Goal: Task Accomplishment & Management: Complete application form

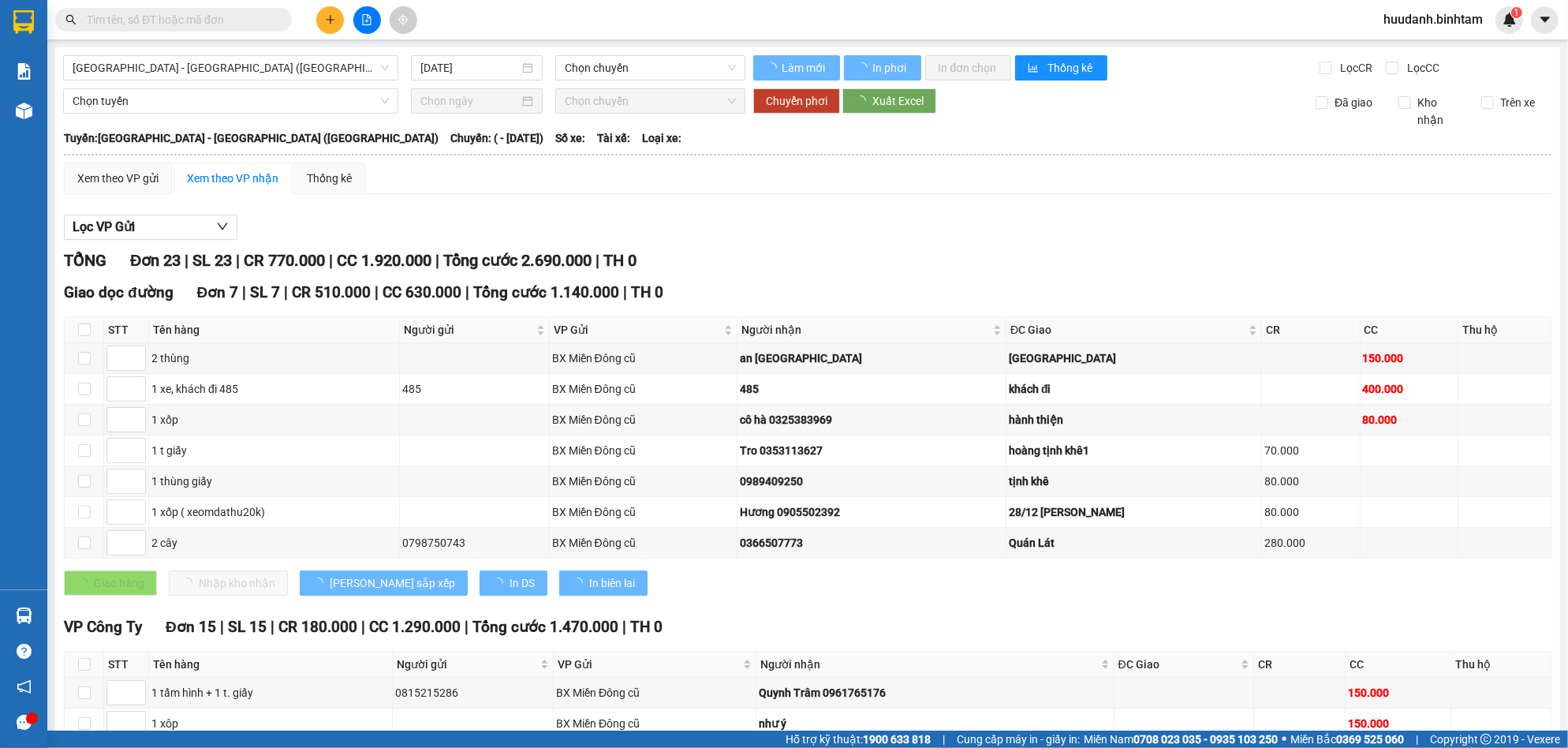
type input "[DATE]"
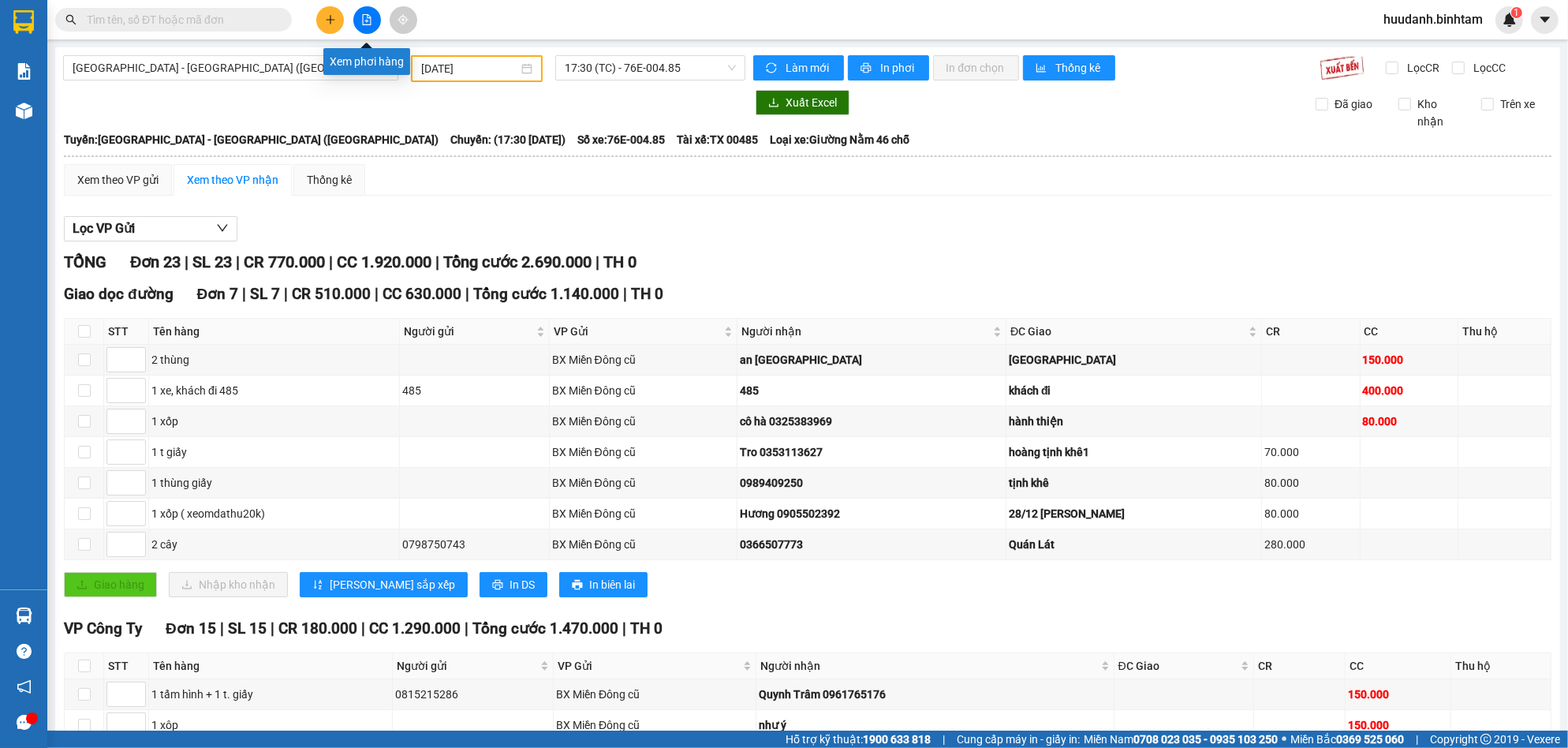
click at [355, 13] on button at bounding box center [367, 20] width 28 height 28
click at [270, 68] on span "[GEOGRAPHIC_DATA] - [GEOGRAPHIC_DATA] ([GEOGRAPHIC_DATA])" at bounding box center [231, 68] width 316 height 24
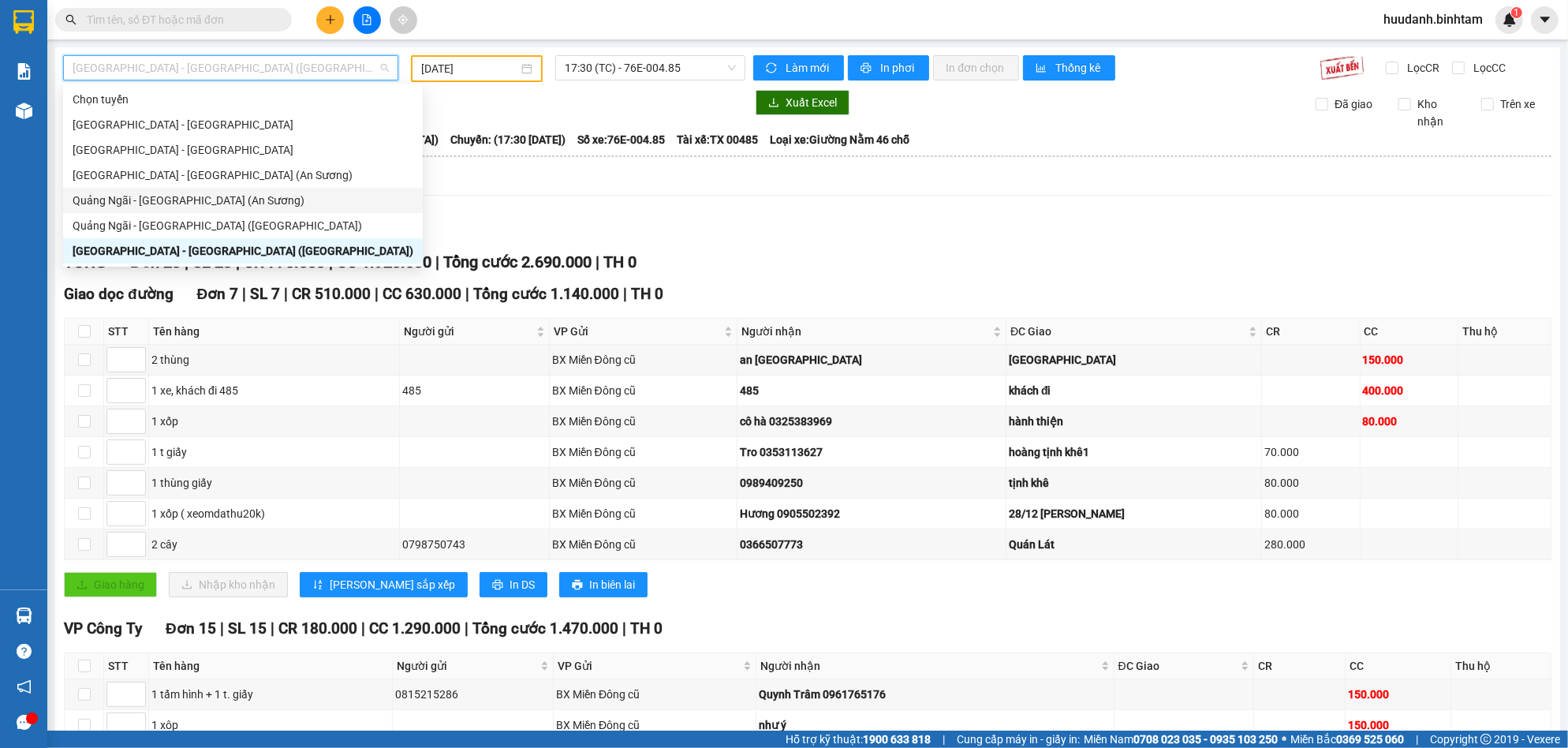
click at [160, 189] on div "Quảng Ngãi - [GEOGRAPHIC_DATA] (An Sương)" at bounding box center [243, 201] width 360 height 26
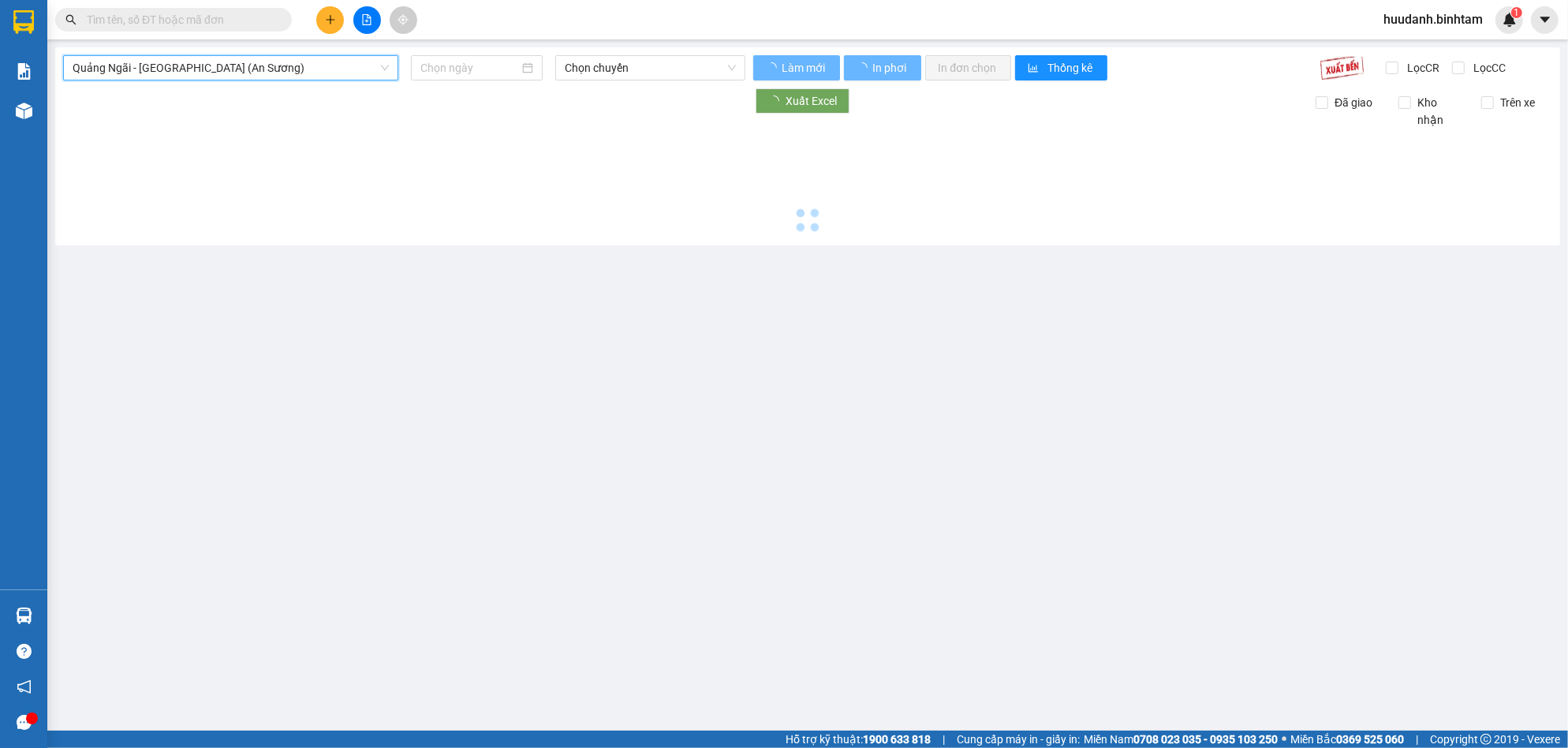
type input "[DATE]"
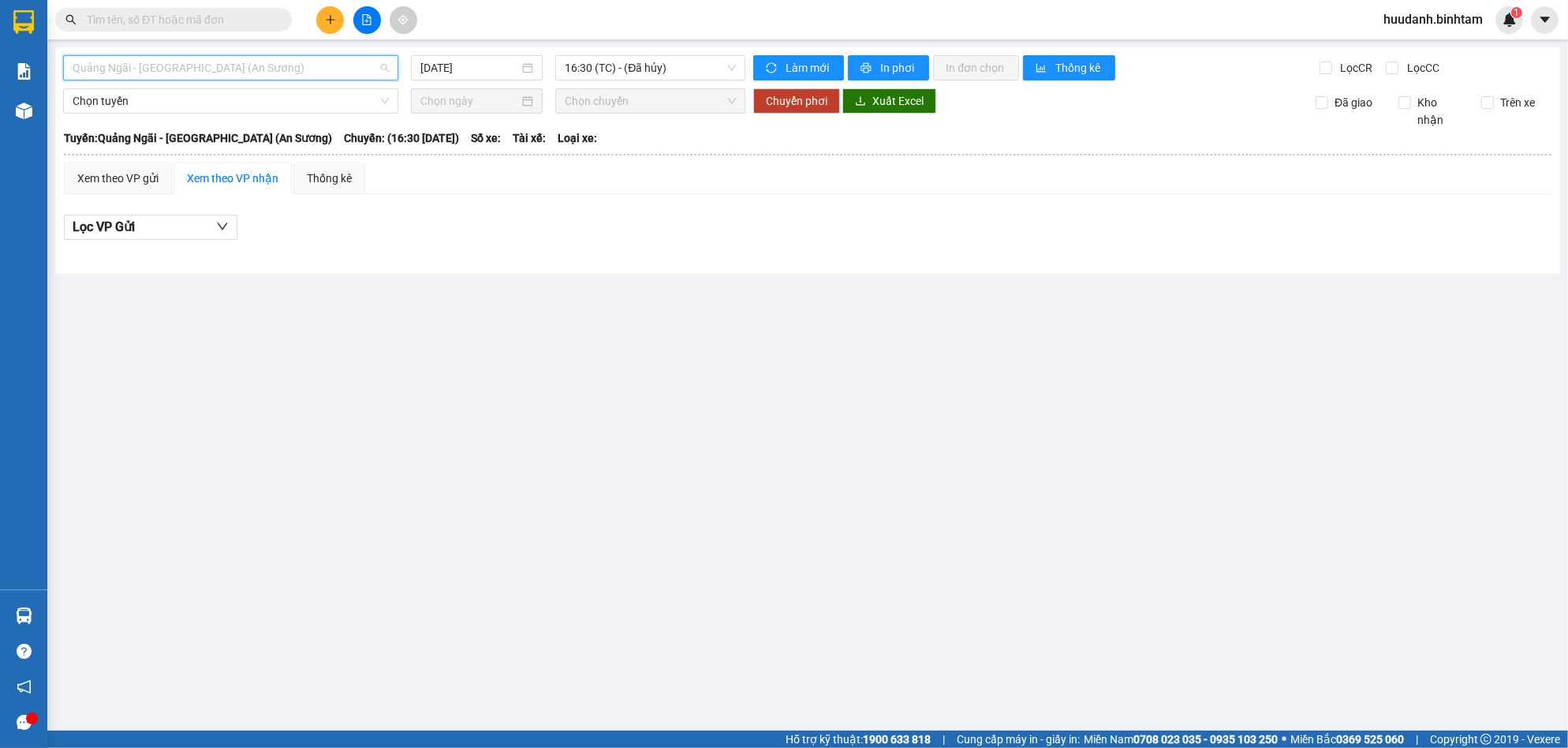
click at [347, 80] on div "Quảng Ngãi - [GEOGRAPHIC_DATA] (An Sương)" at bounding box center [230, 68] width 335 height 26
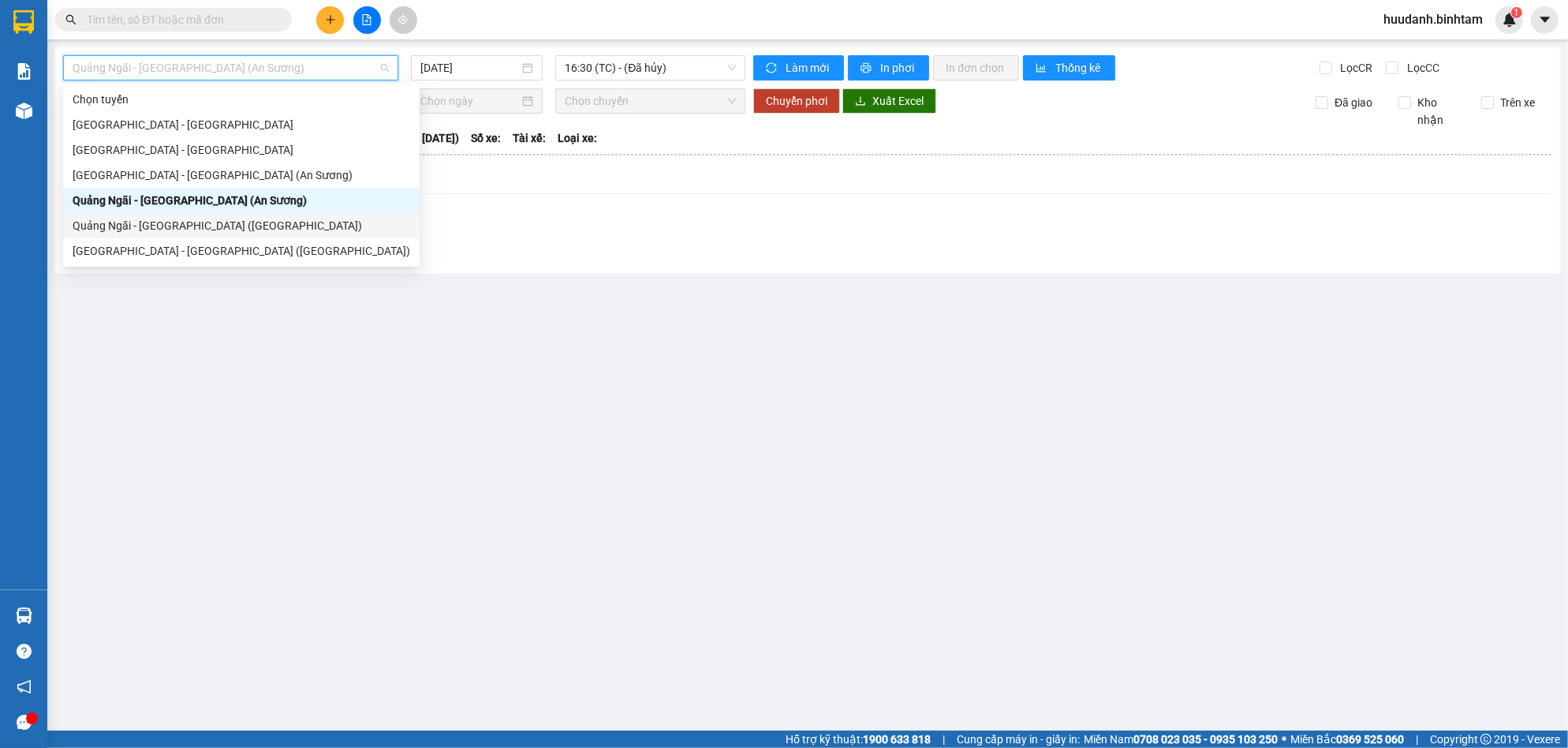
click at [188, 218] on div "Quảng Ngãi - [GEOGRAPHIC_DATA] ([GEOGRAPHIC_DATA])" at bounding box center [242, 226] width 338 height 18
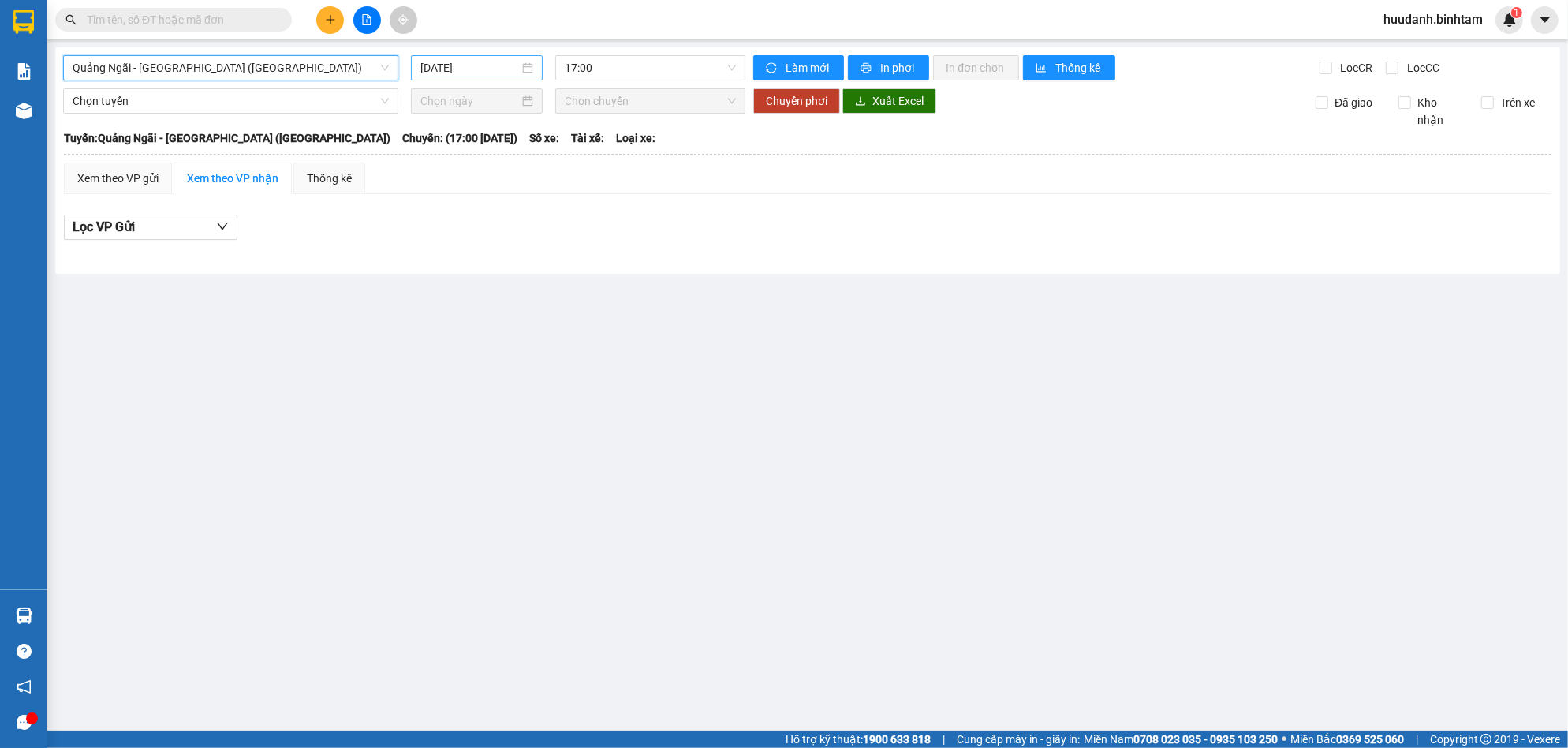
click at [501, 70] on input "[DATE]" at bounding box center [470, 68] width 99 height 18
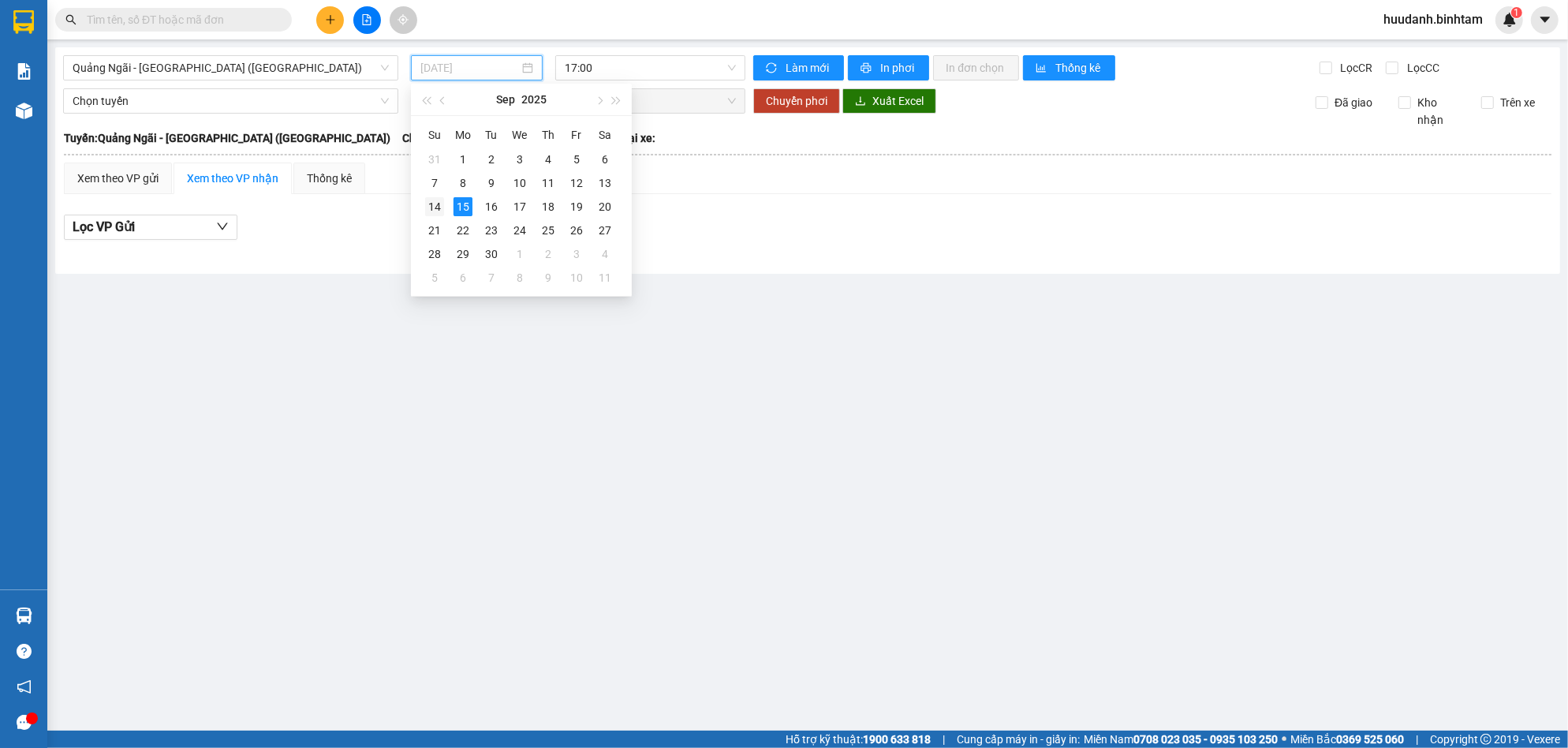
click at [434, 202] on div "14" at bounding box center [434, 206] width 19 height 19
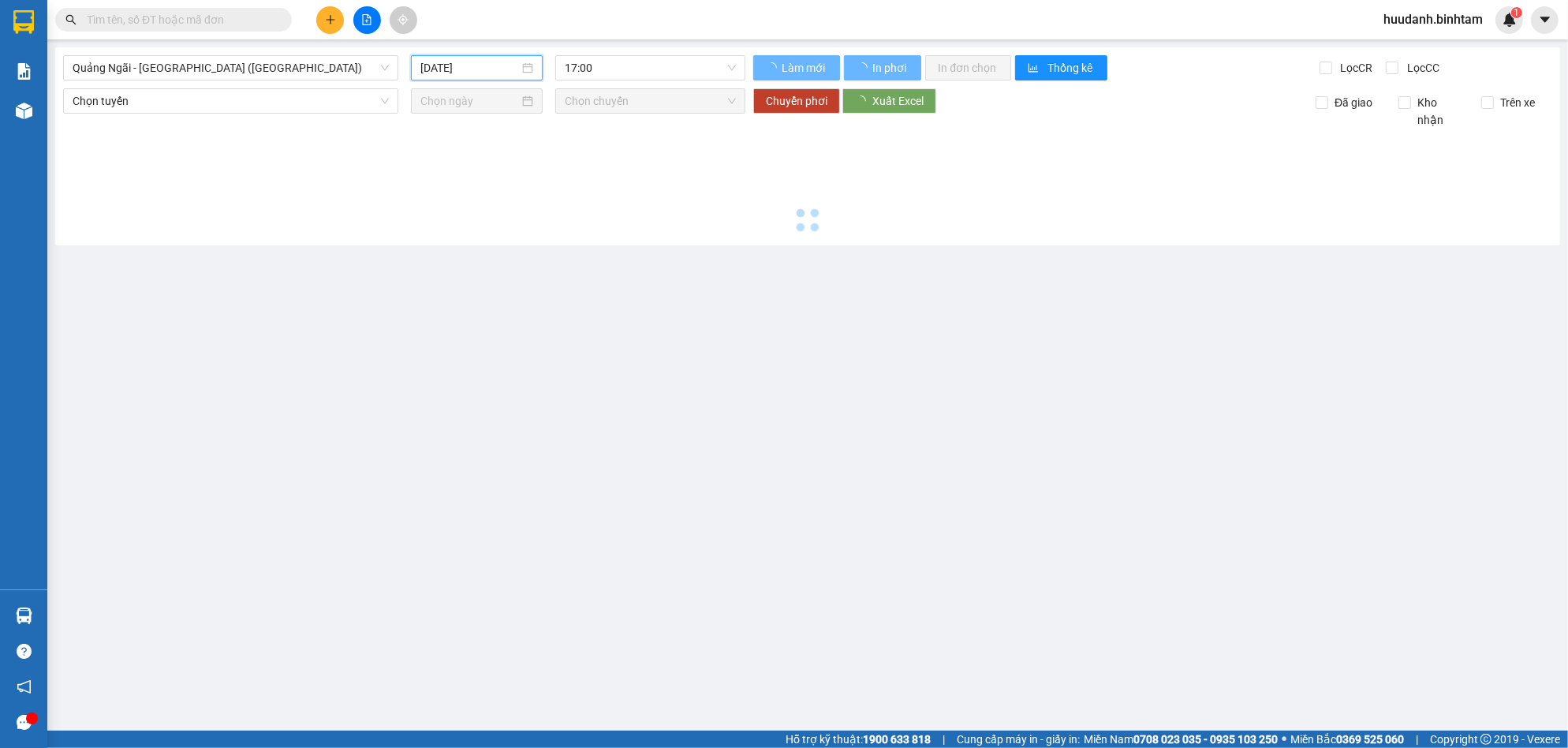
type input "[DATE]"
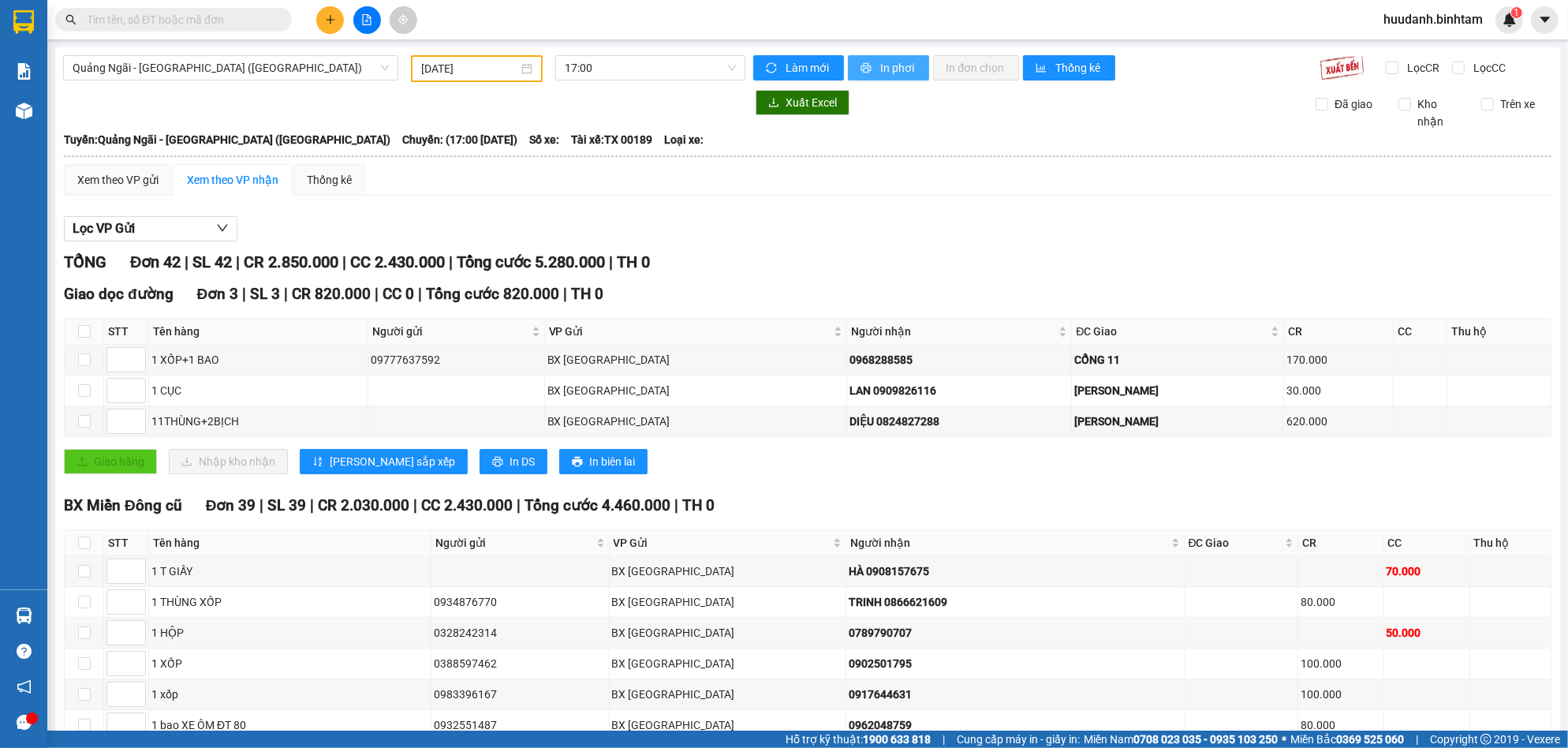
click at [899, 66] on span "In phơi" at bounding box center [898, 68] width 36 height 18
click at [326, 14] on icon "plus" at bounding box center [330, 19] width 11 height 11
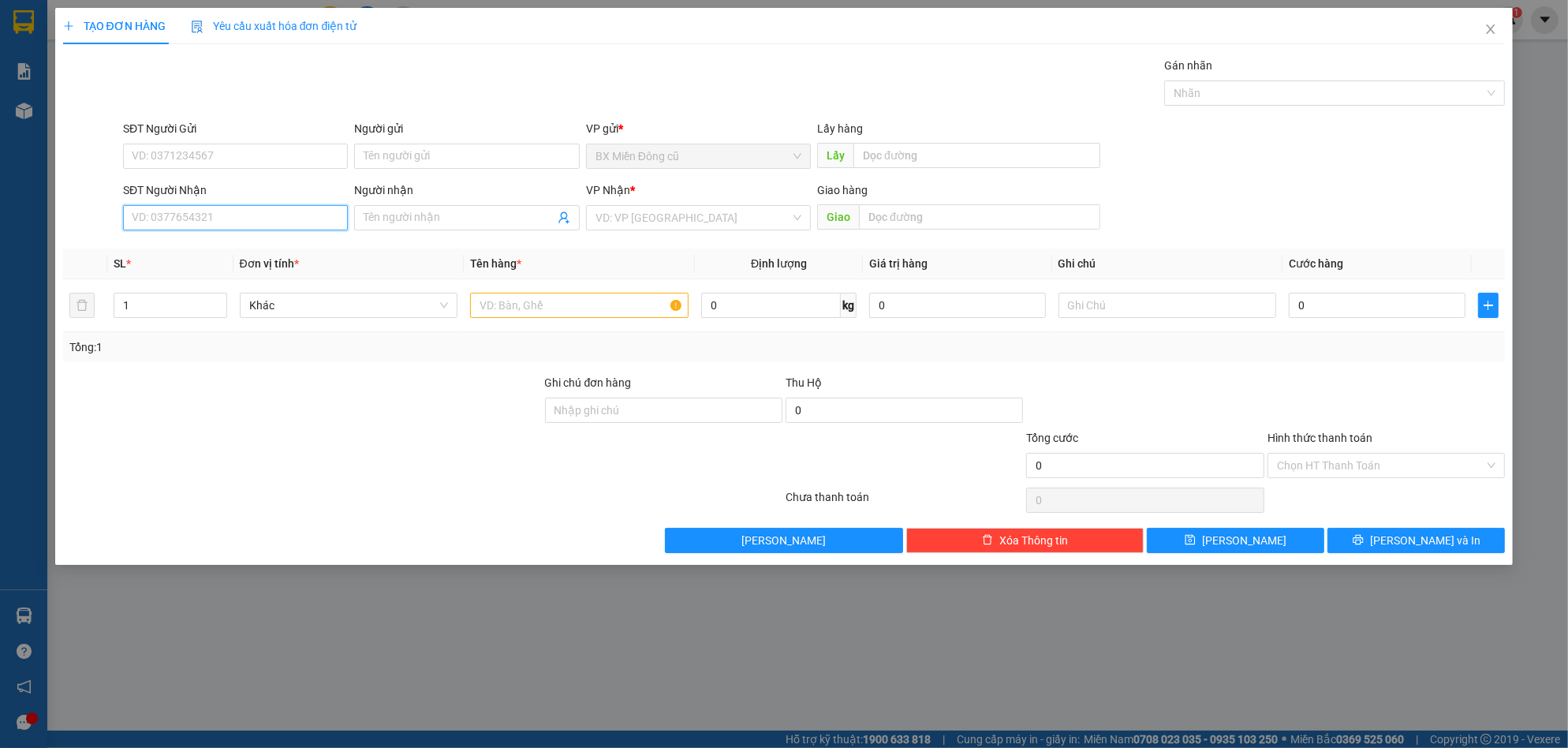
click at [237, 211] on input "SĐT Người Nhận" at bounding box center [235, 218] width 225 height 26
type input "0377022500"
click at [607, 202] on div "VP Nhận *" at bounding box center [699, 194] width 225 height 24
click at [609, 209] on input "search" at bounding box center [693, 218] width 195 height 24
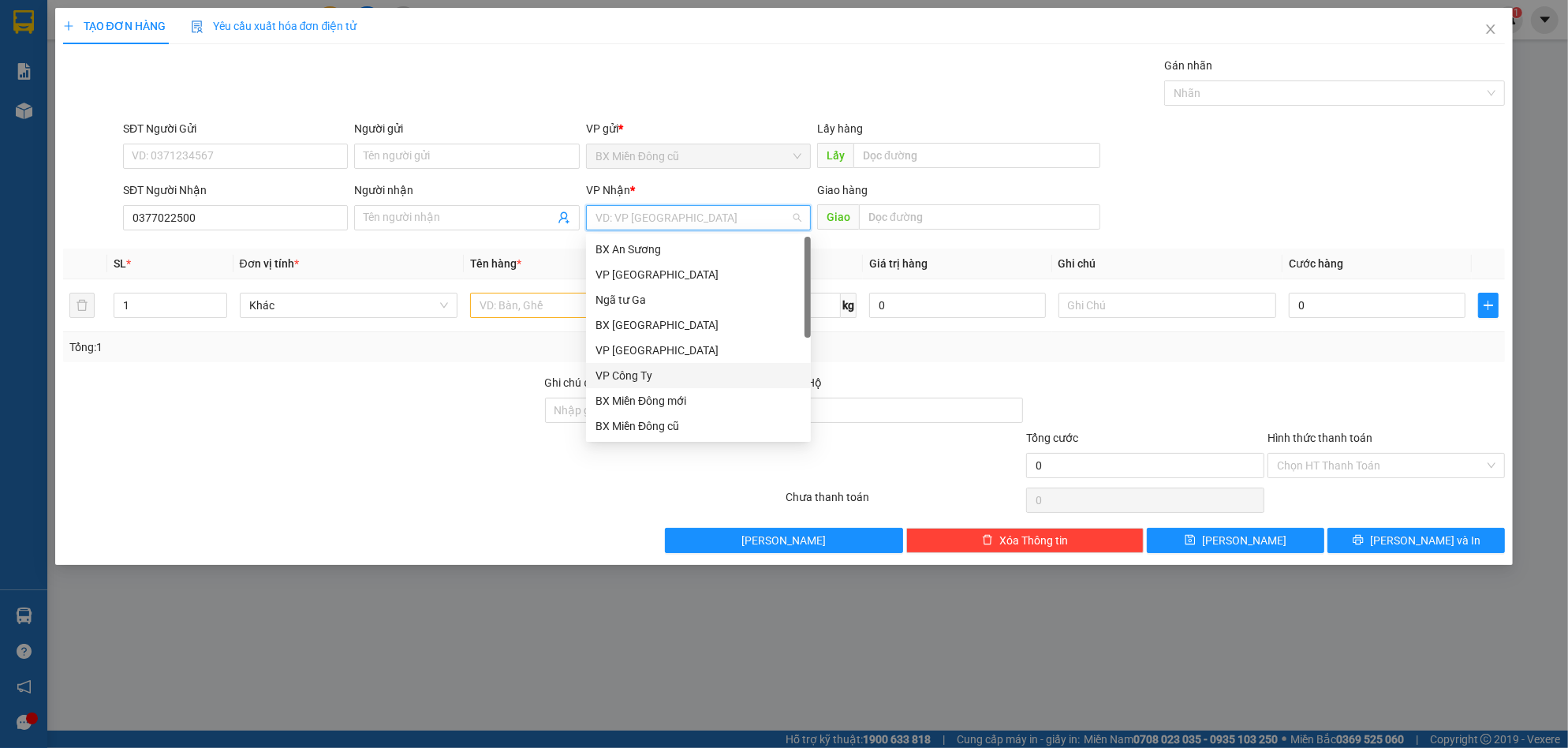
click at [634, 374] on div "VP Công Ty" at bounding box center [699, 375] width 206 height 18
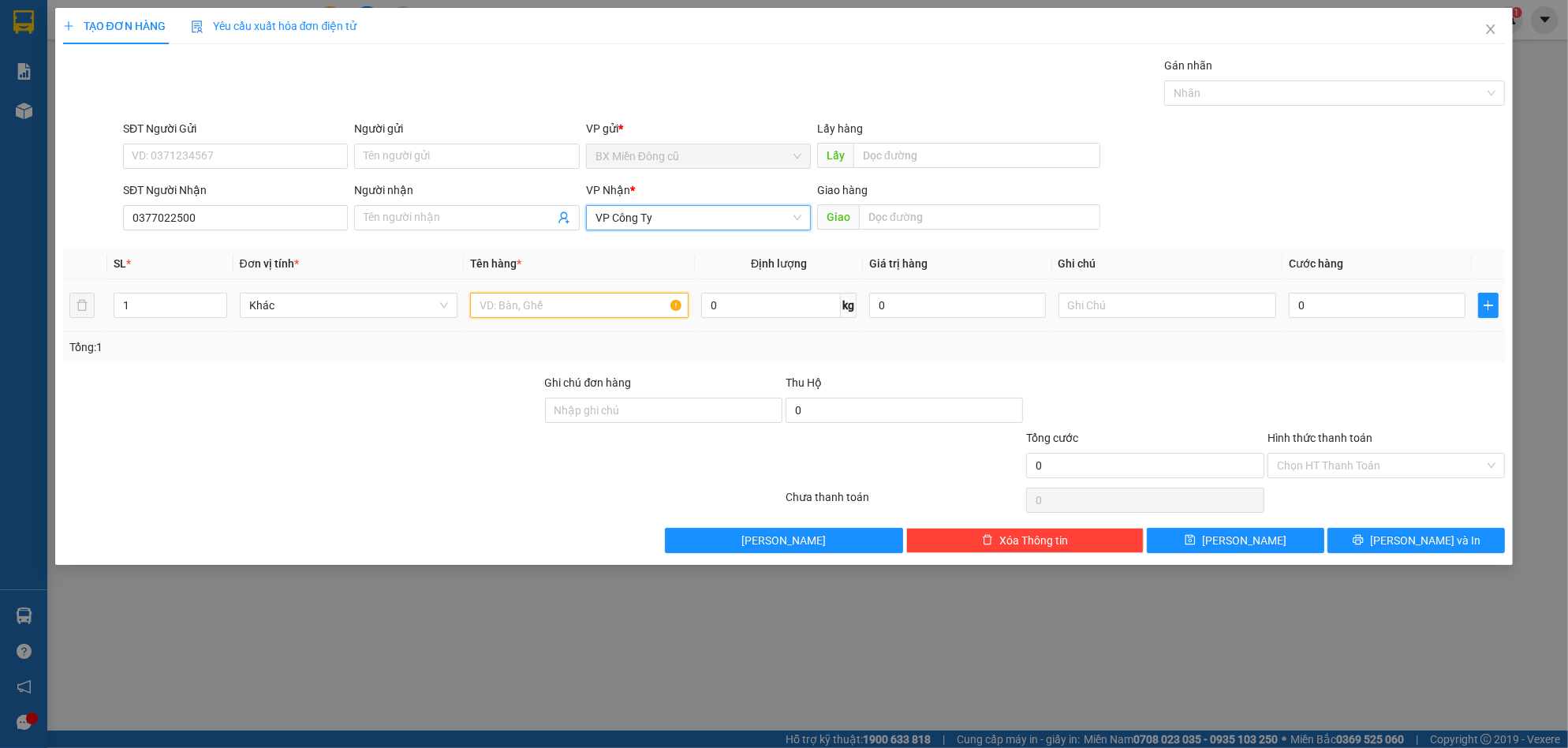
click at [559, 314] on input "text" at bounding box center [580, 306] width 218 height 26
paste input "ị"
paste input "đ"
paste input "ỏ"
type input "1 bịch đỏ"
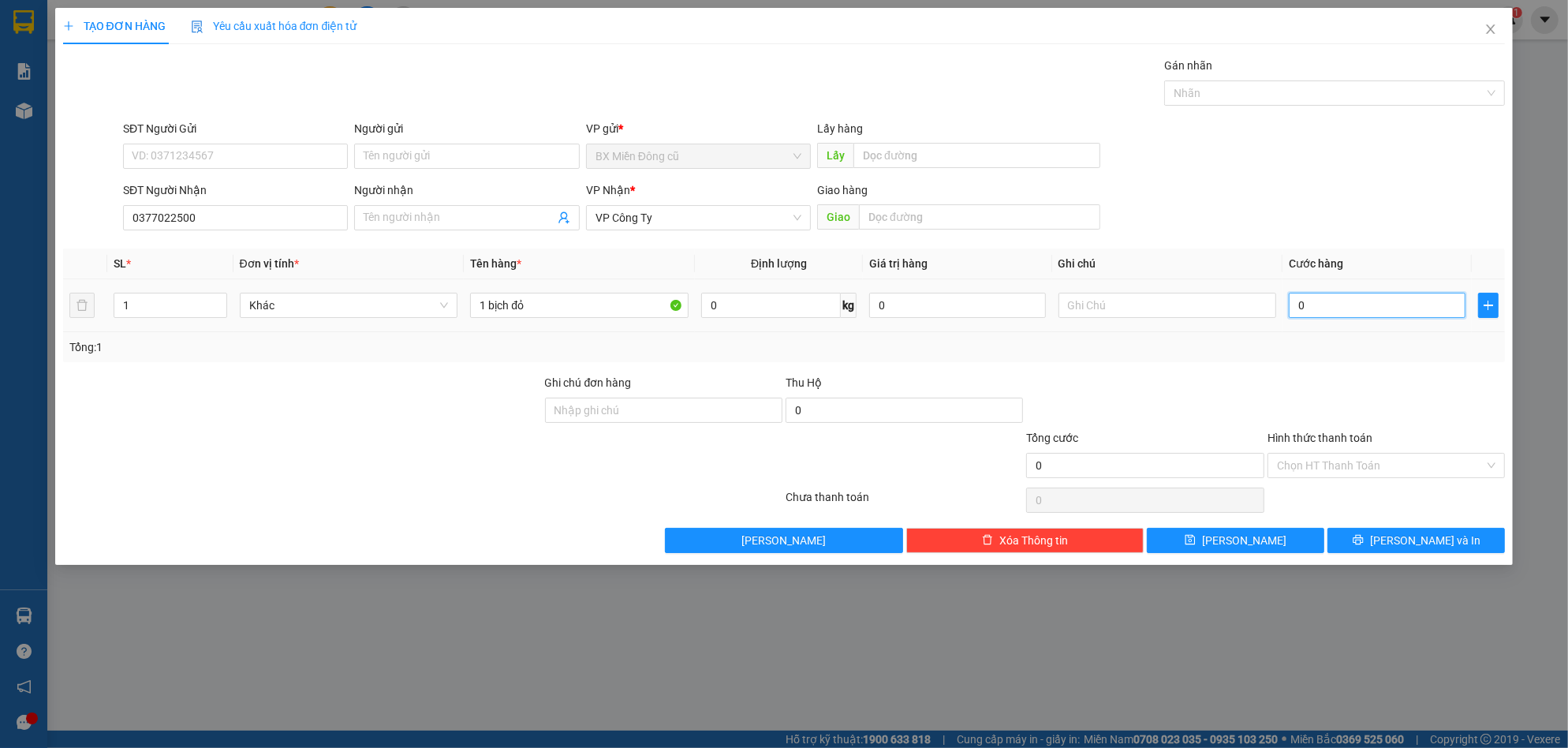
click at [1327, 309] on input "0" at bounding box center [1377, 306] width 177 height 26
type input "5"
type input "50"
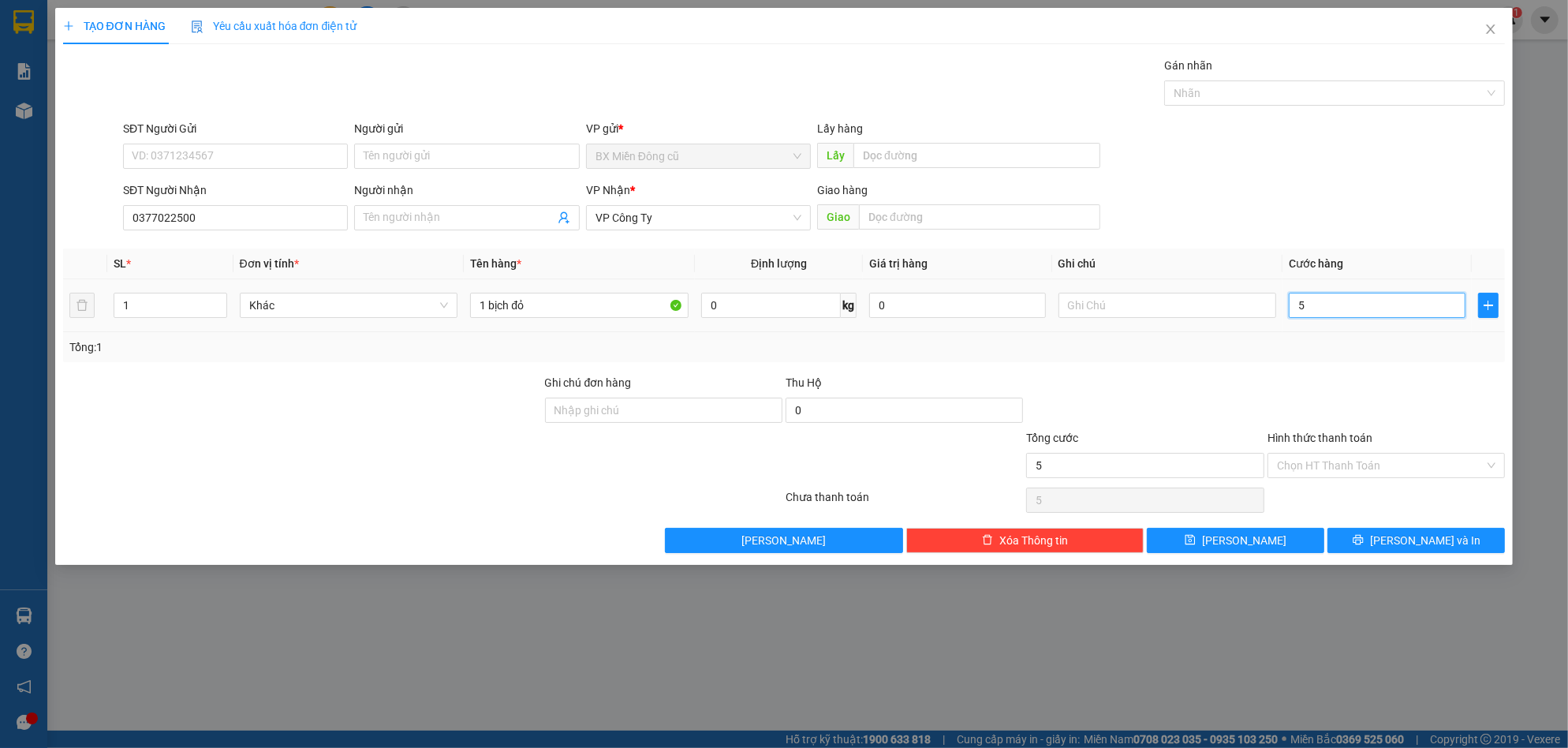
type input "50"
type input "500"
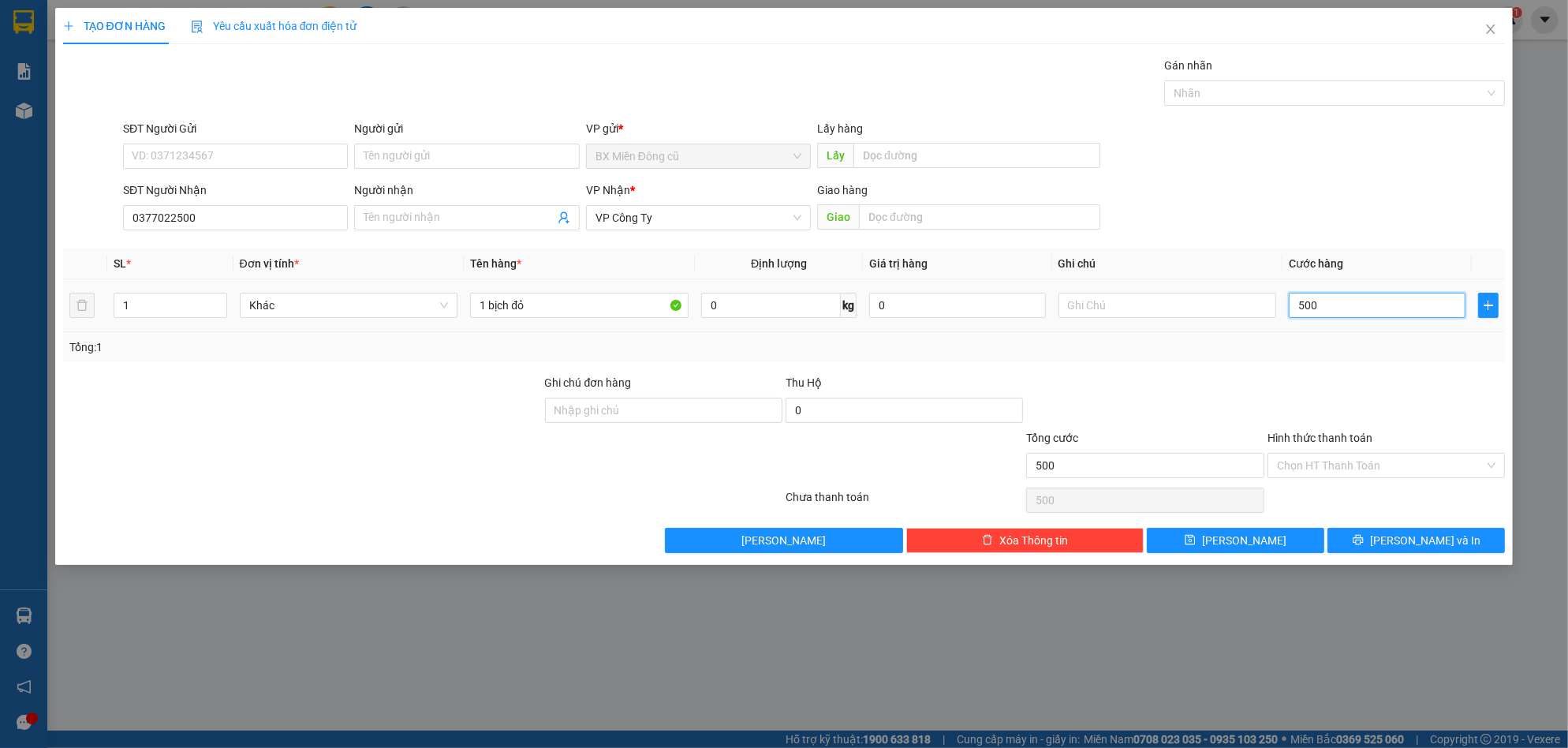
type input "5.000"
type input "50.000"
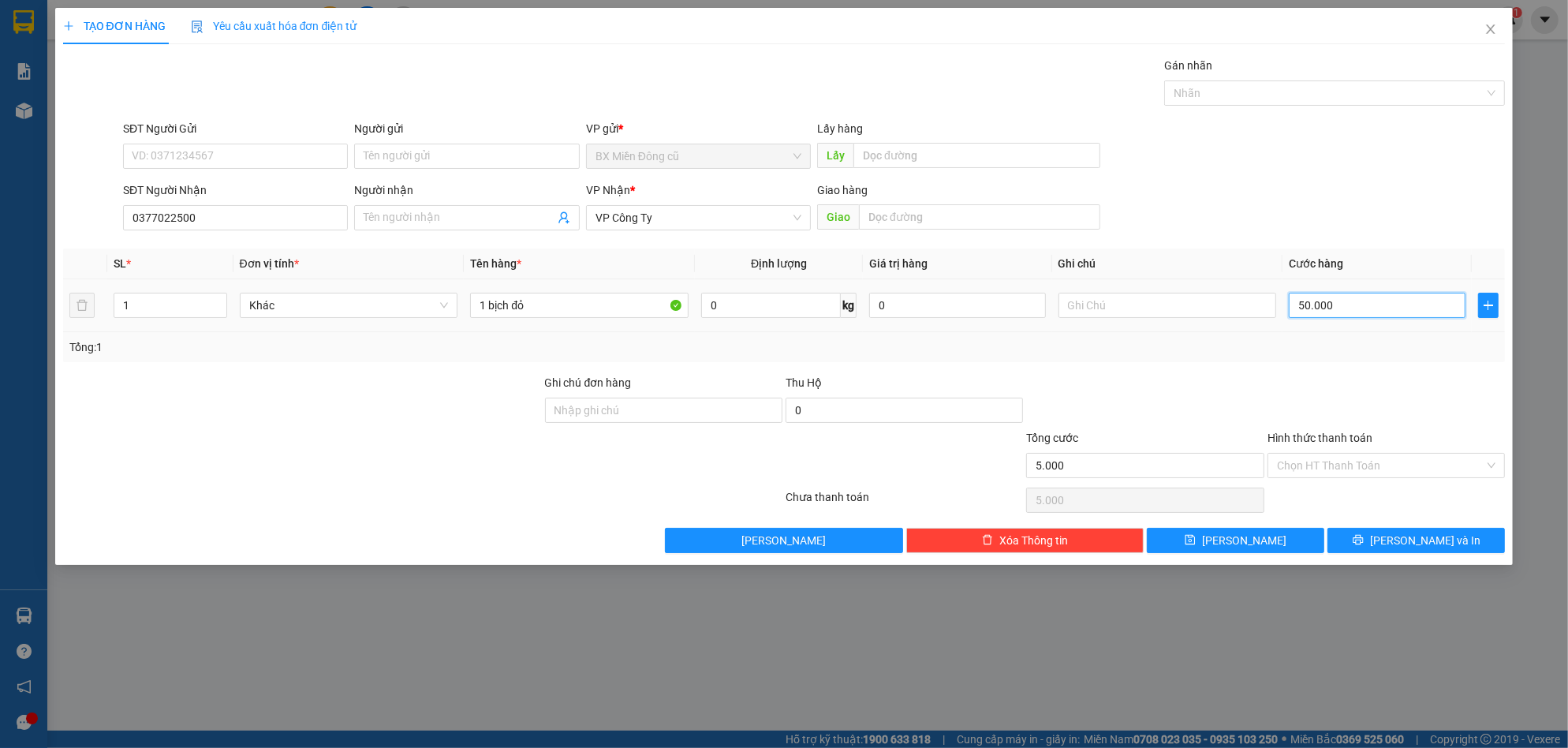
type input "50.000"
click at [1358, 467] on input "Hình thức thanh toán" at bounding box center [1380, 466] width 207 height 24
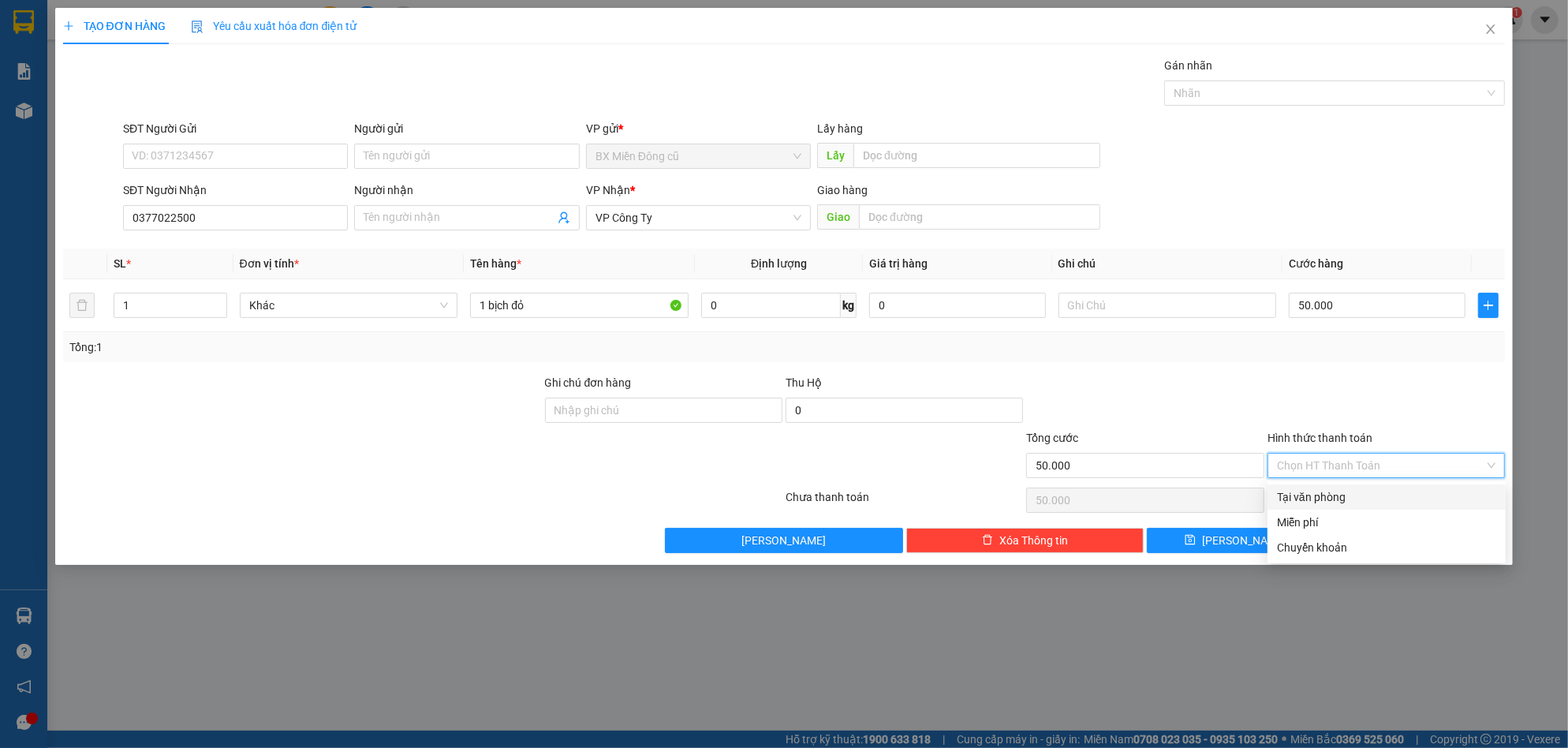
click at [1333, 498] on div "Tại văn phòng" at bounding box center [1386, 497] width 219 height 18
type input "0"
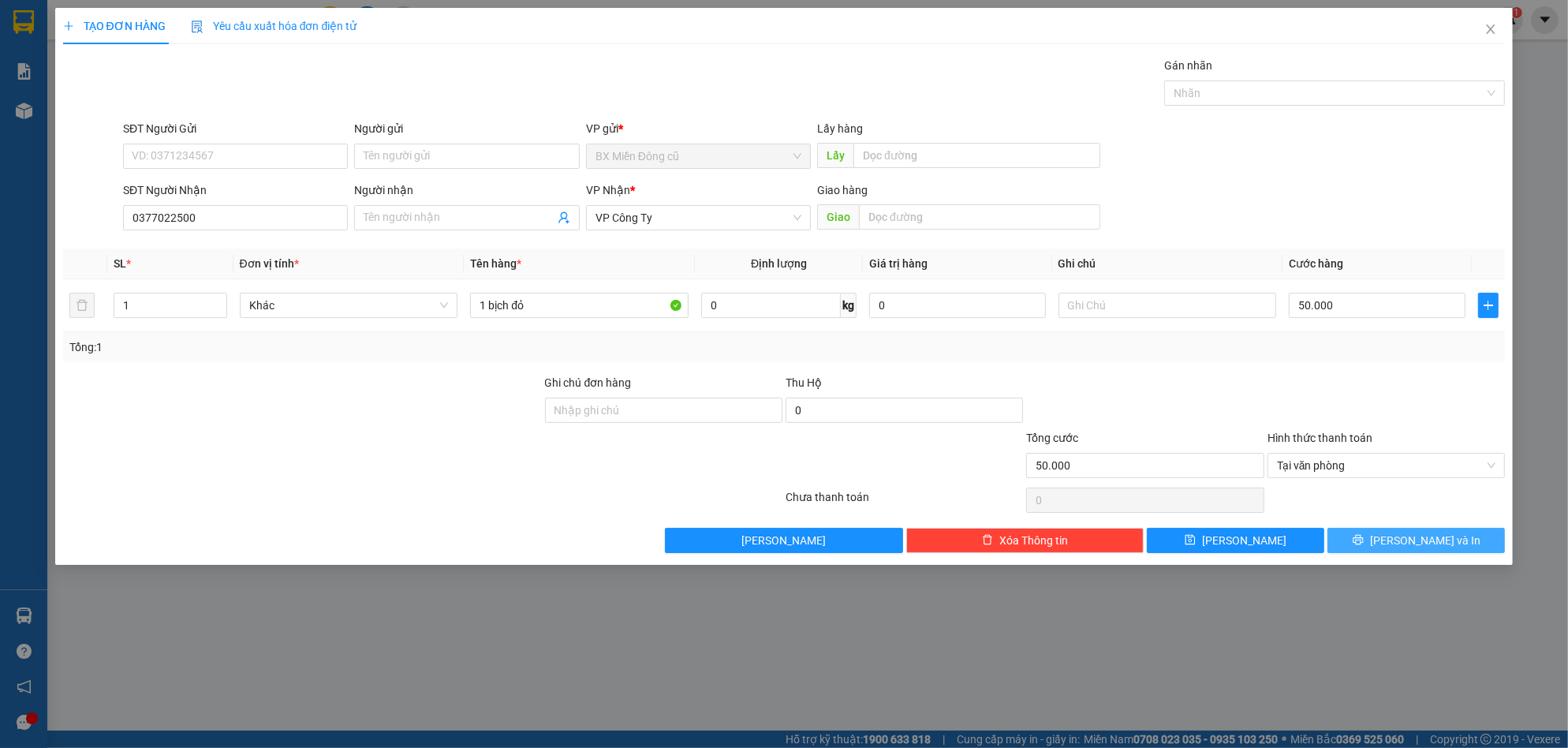
click at [1375, 530] on button "[PERSON_NAME] và In" at bounding box center [1416, 541] width 178 height 26
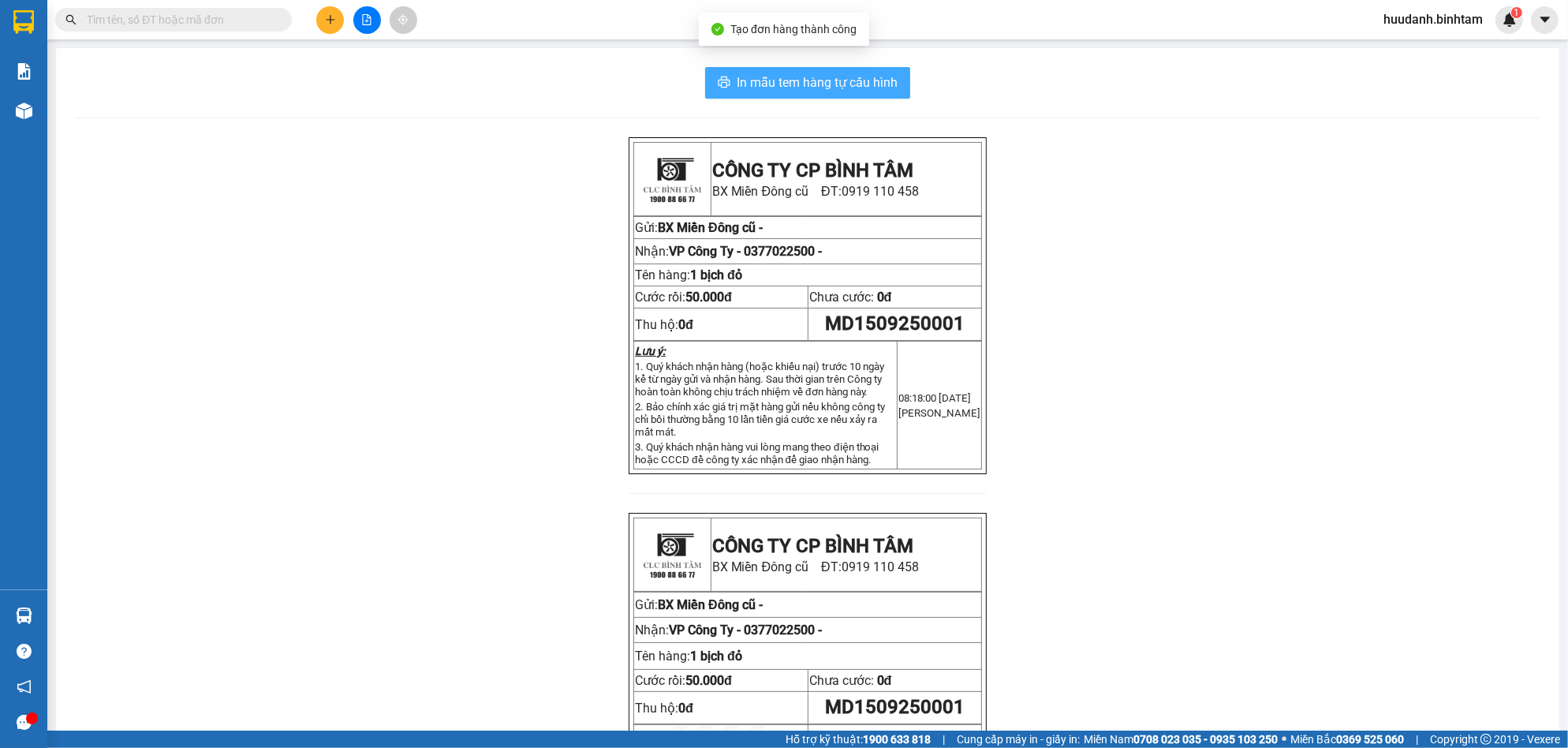
click at [829, 73] on span "In mẫu tem hàng tự cấu hình" at bounding box center [817, 83] width 161 height 20
